Goal: Task Accomplishment & Management: Complete application form

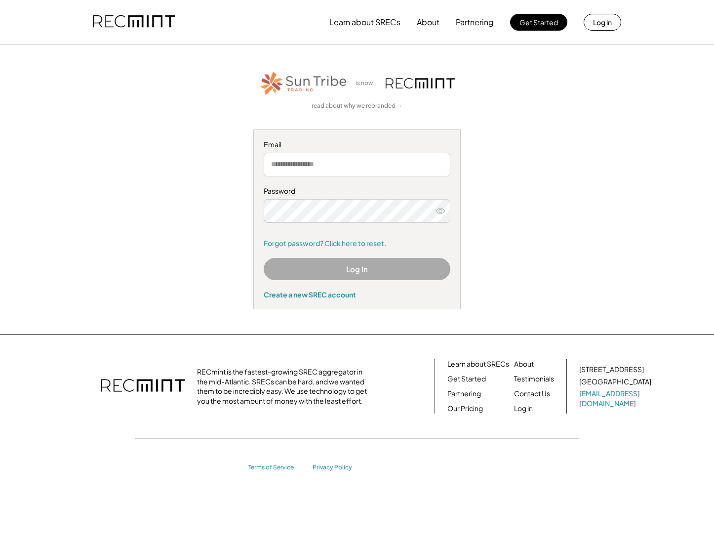
click at [301, 158] on input "email" at bounding box center [357, 165] width 187 height 24
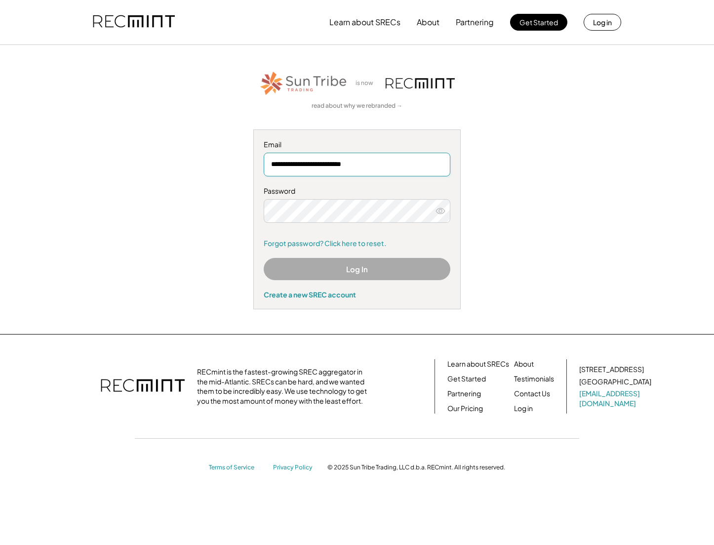
type input "**********"
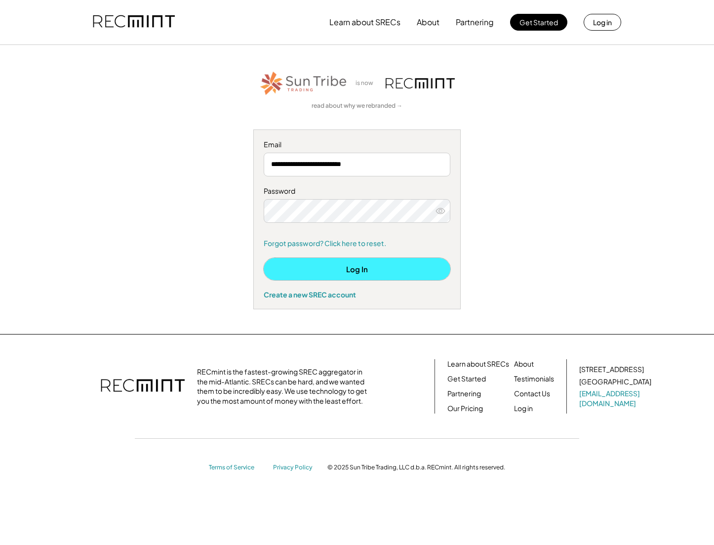
click at [338, 273] on button "Log In" at bounding box center [357, 269] width 187 height 22
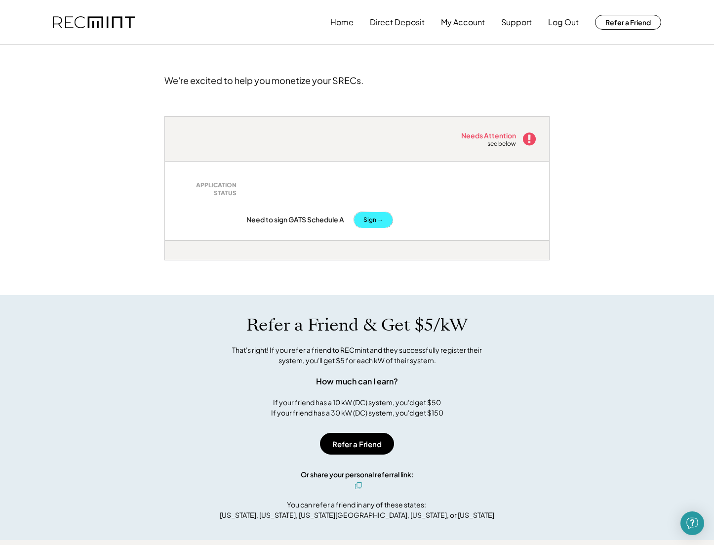
click at [362, 222] on div "APPLICATION STATUS Need to sign GATS Schedule A Sign →" at bounding box center [356, 204] width 359 height 46
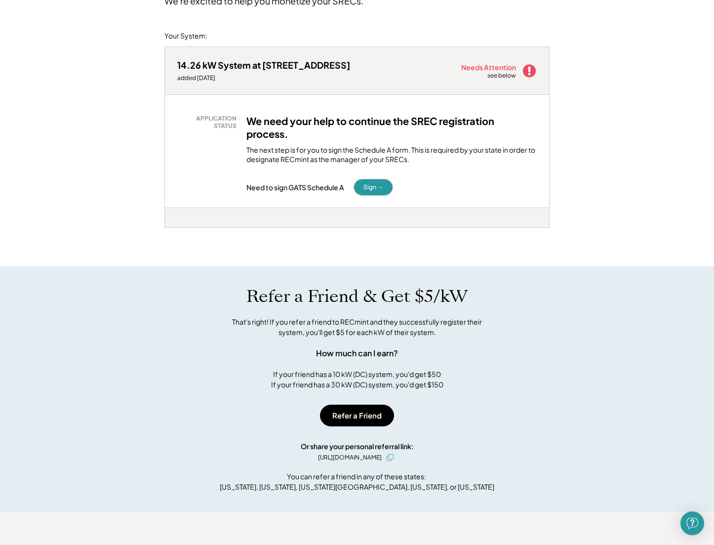
scroll to position [154, 0]
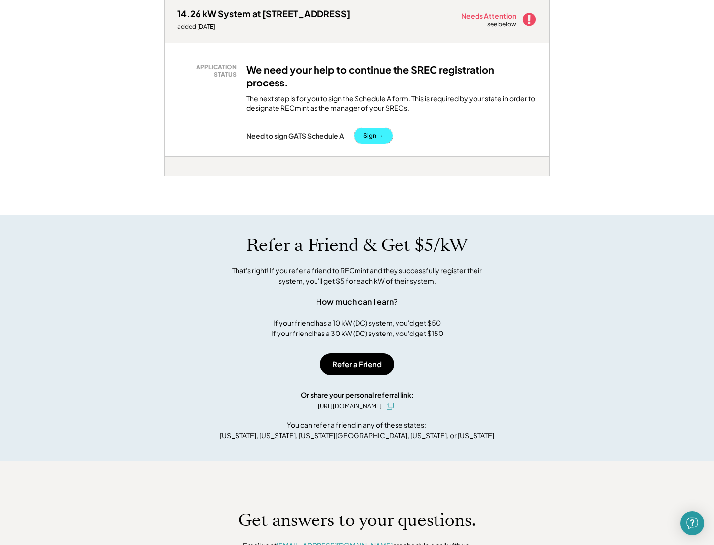
click at [373, 128] on button "Sign →" at bounding box center [373, 136] width 39 height 16
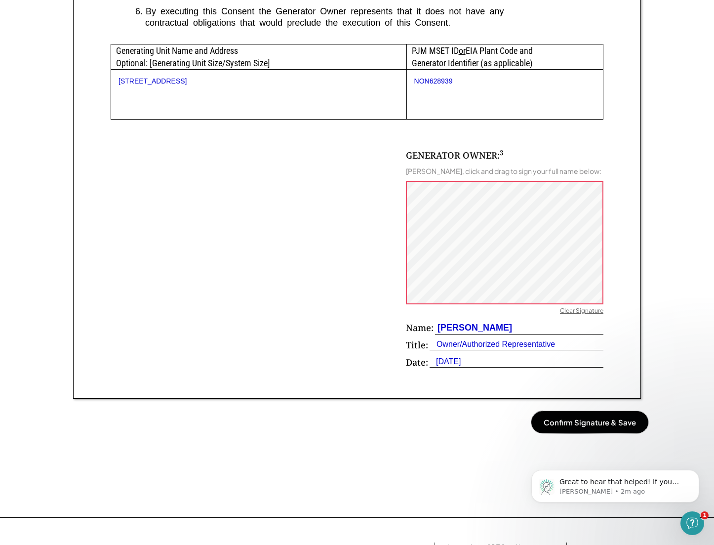
click at [597, 417] on button "Confirm Signature & Save" at bounding box center [589, 422] width 117 height 22
